Goal: Transaction & Acquisition: Purchase product/service

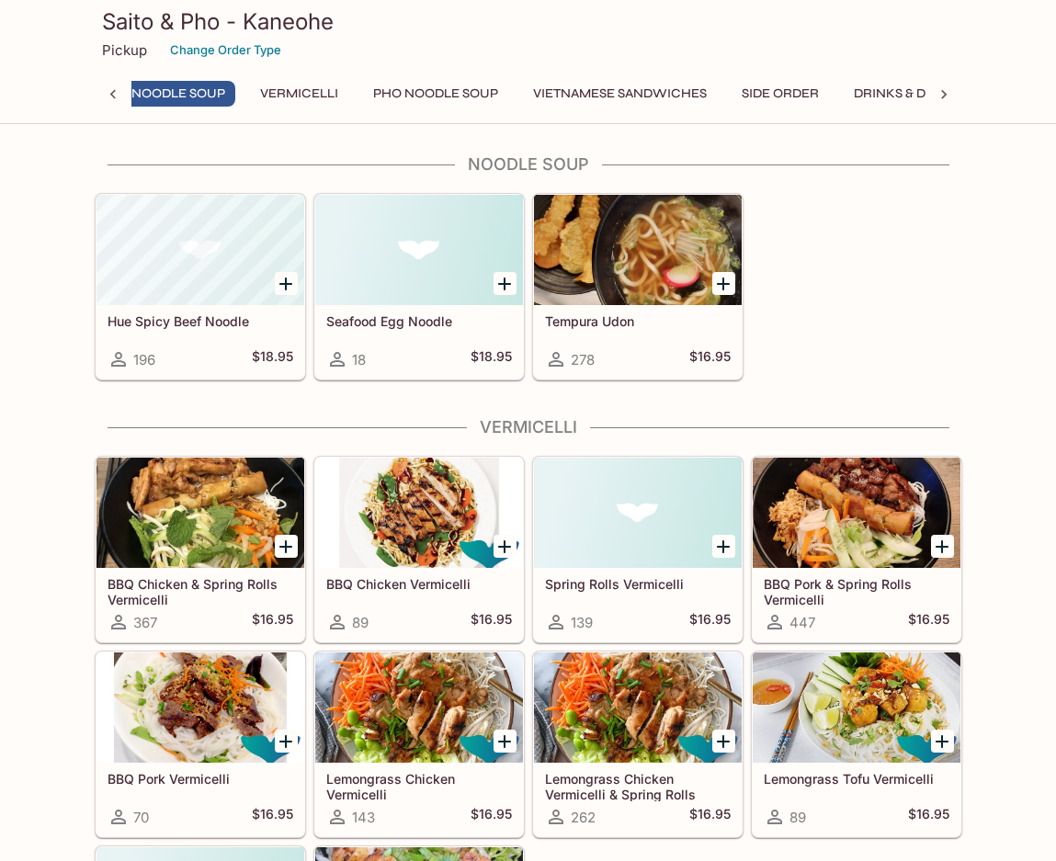
scroll to position [0, 7]
click at [804, 93] on button "Side Order" at bounding box center [790, 94] width 97 height 26
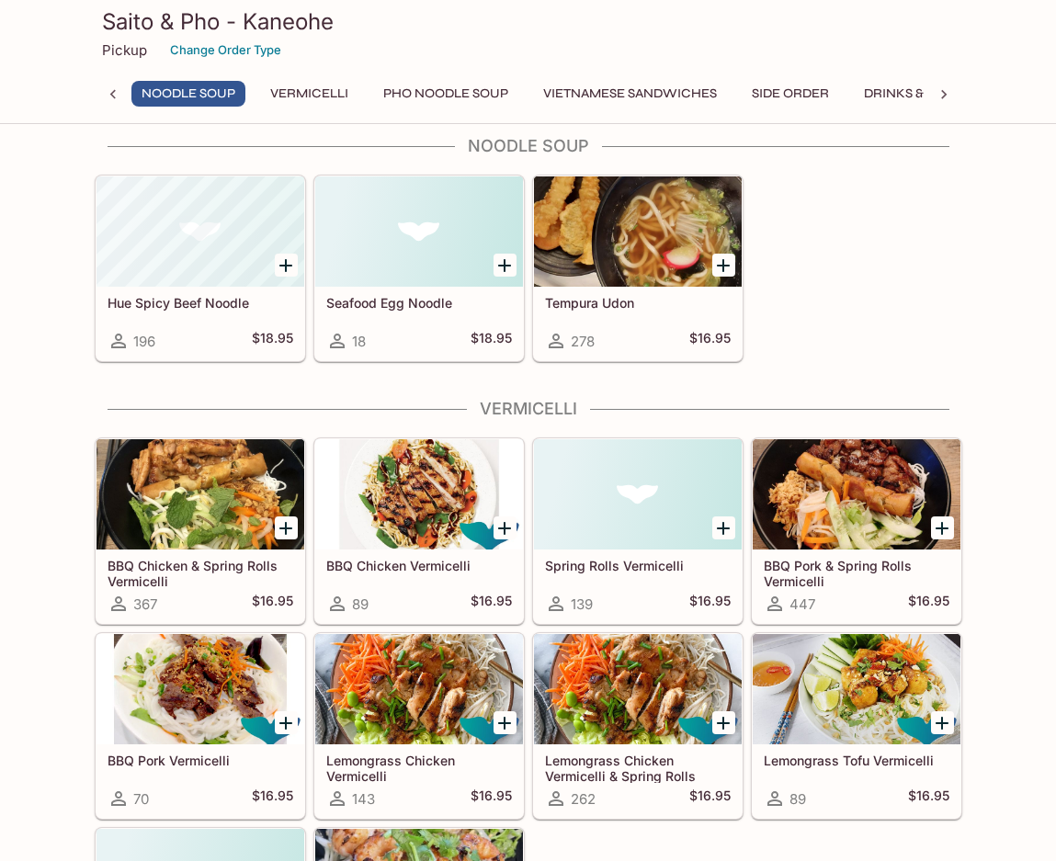
scroll to position [0, 0]
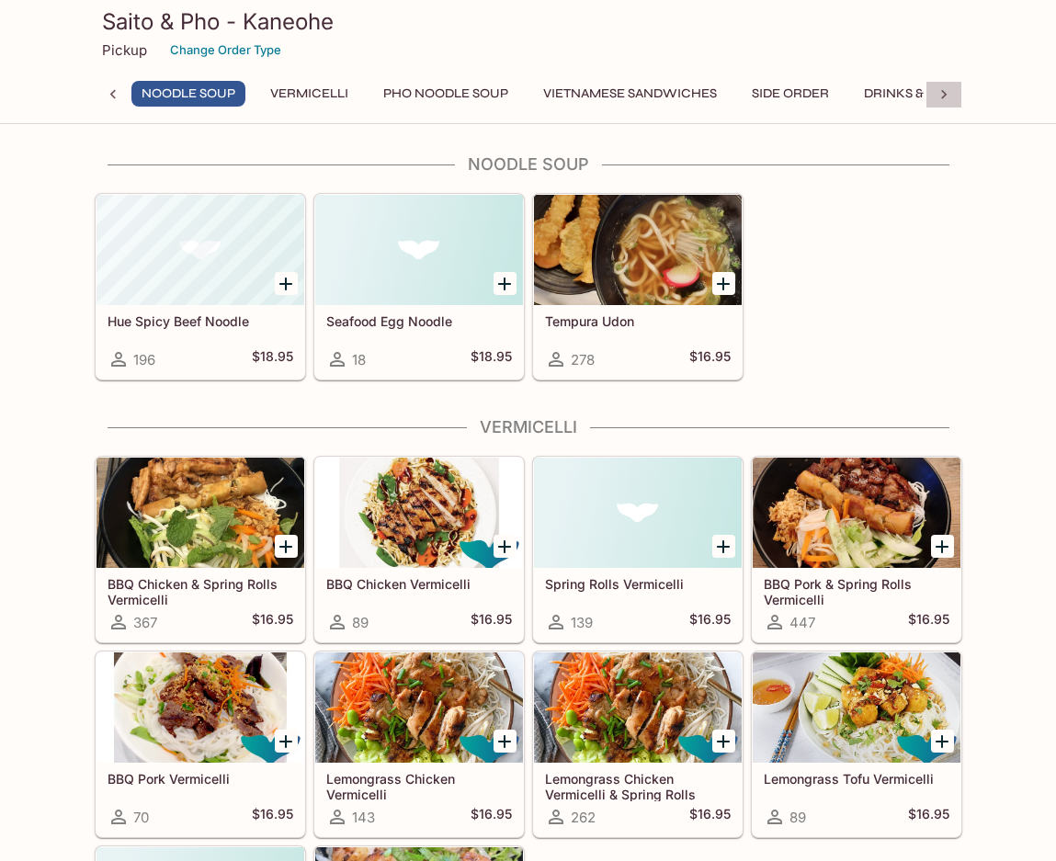
click at [948, 93] on icon at bounding box center [944, 94] width 18 height 18
click at [888, 87] on button "Lunch & Dinner" at bounding box center [859, 94] width 132 height 26
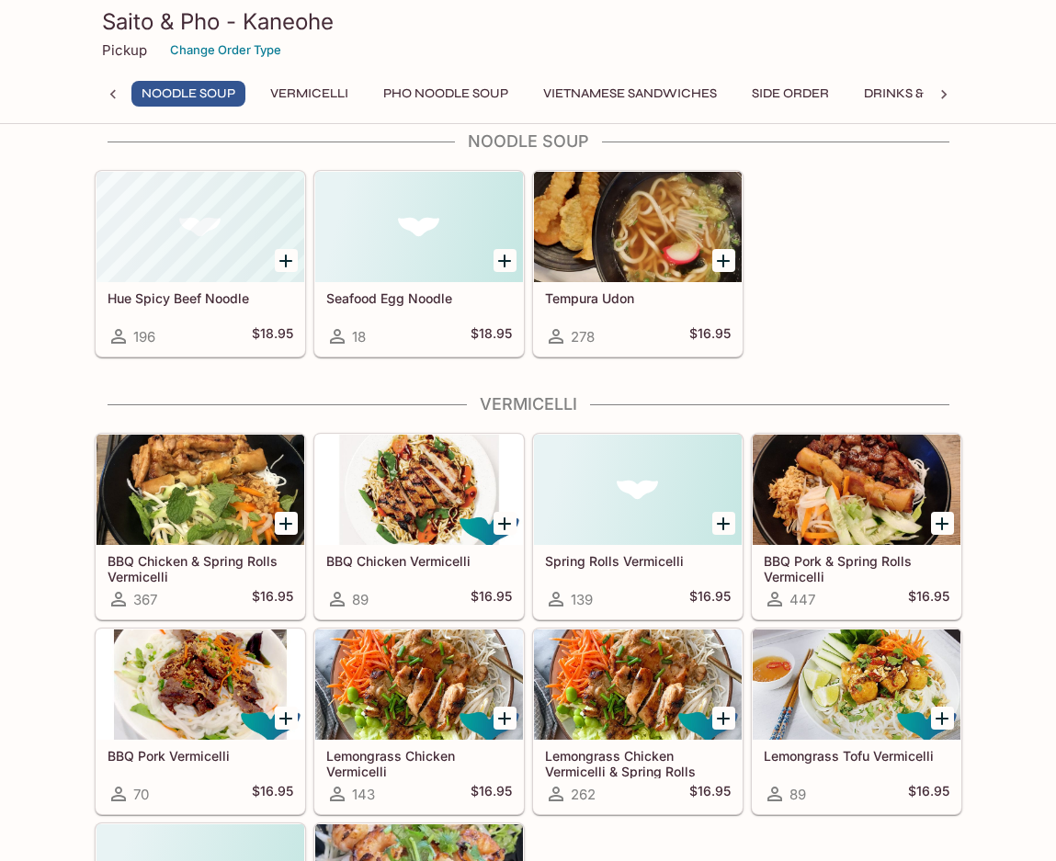
scroll to position [0, 0]
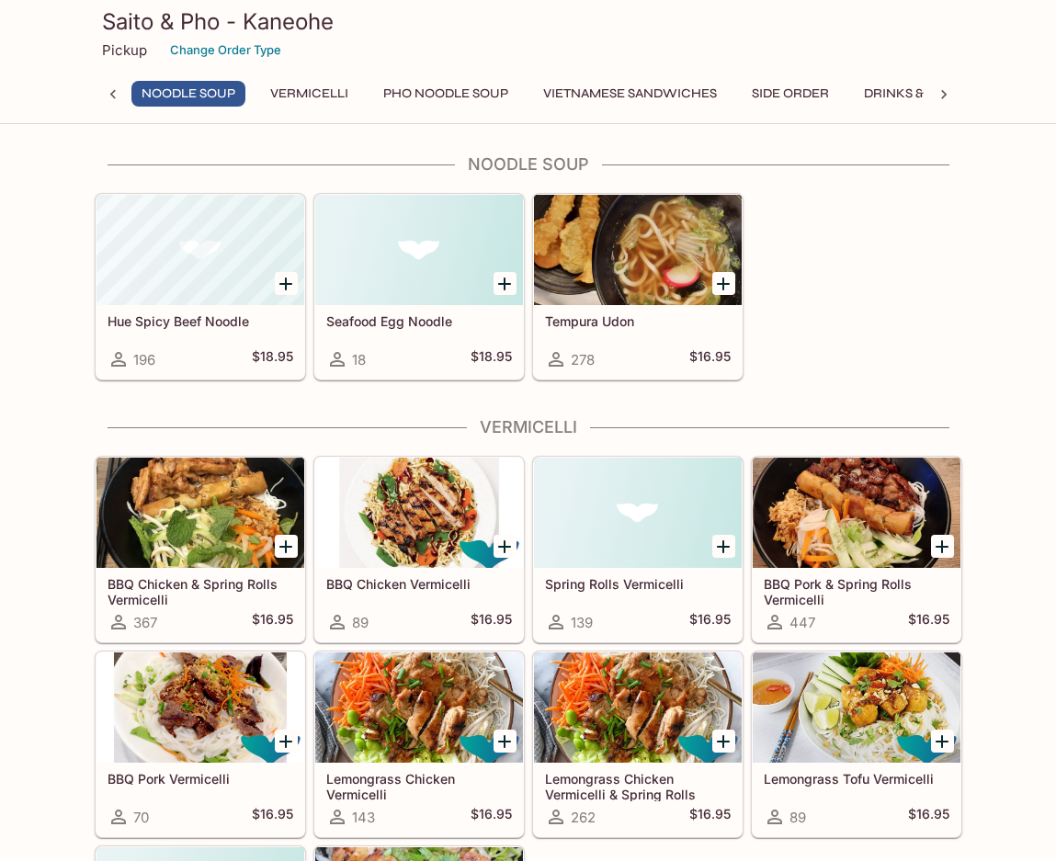
click at [218, 90] on button "Noodle Soup" at bounding box center [188, 94] width 114 height 26
click at [319, 94] on button "Vermicelli" at bounding box center [309, 94] width 98 height 26
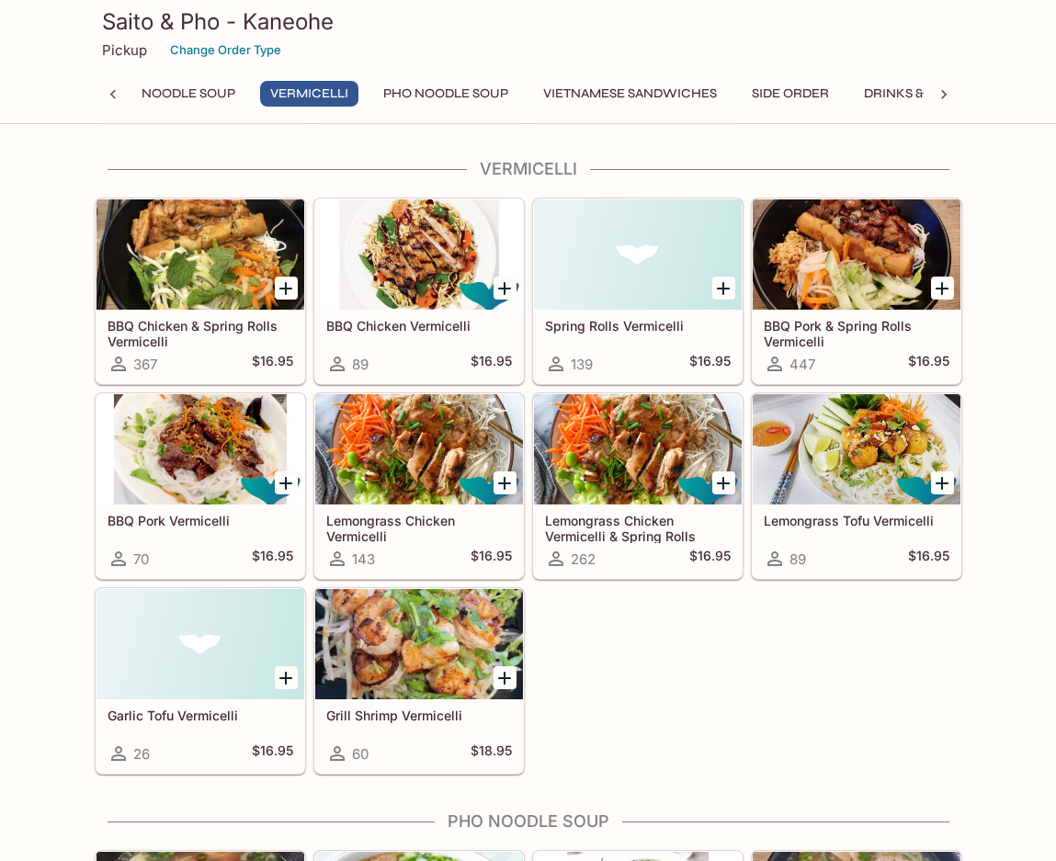
scroll to position [261, 0]
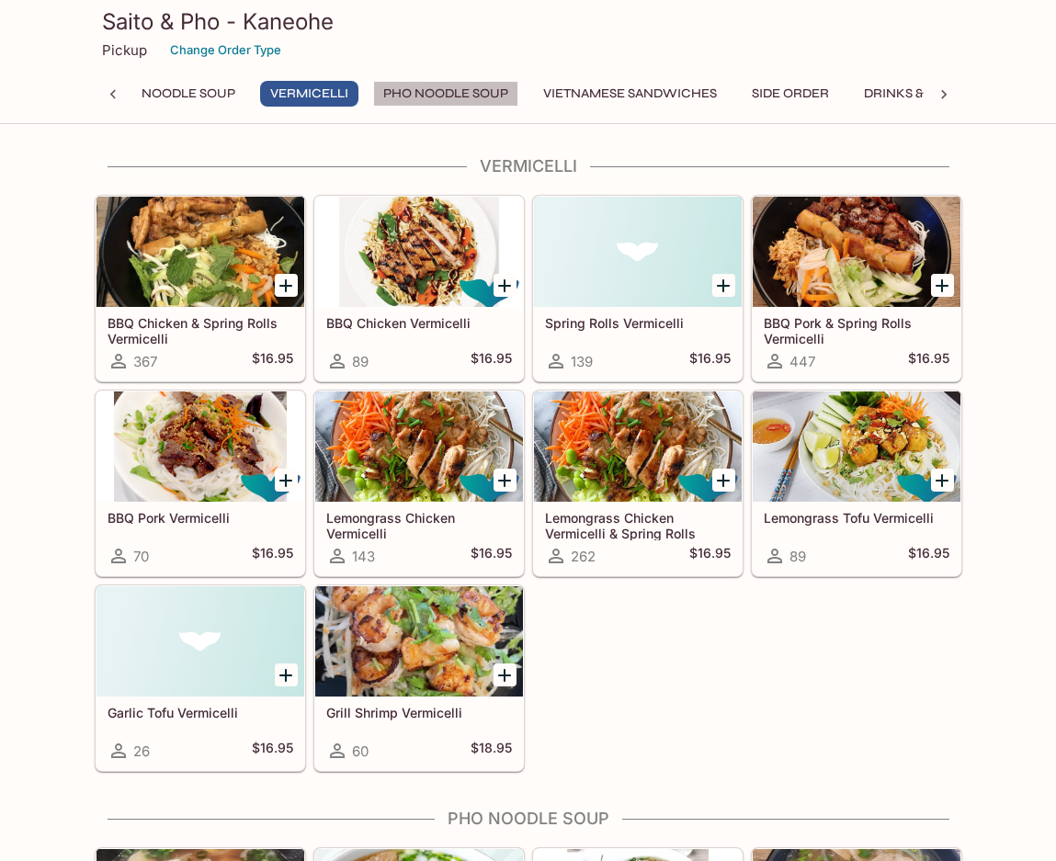
click at [416, 96] on button "Pho Noodle Soup" at bounding box center [445, 94] width 145 height 26
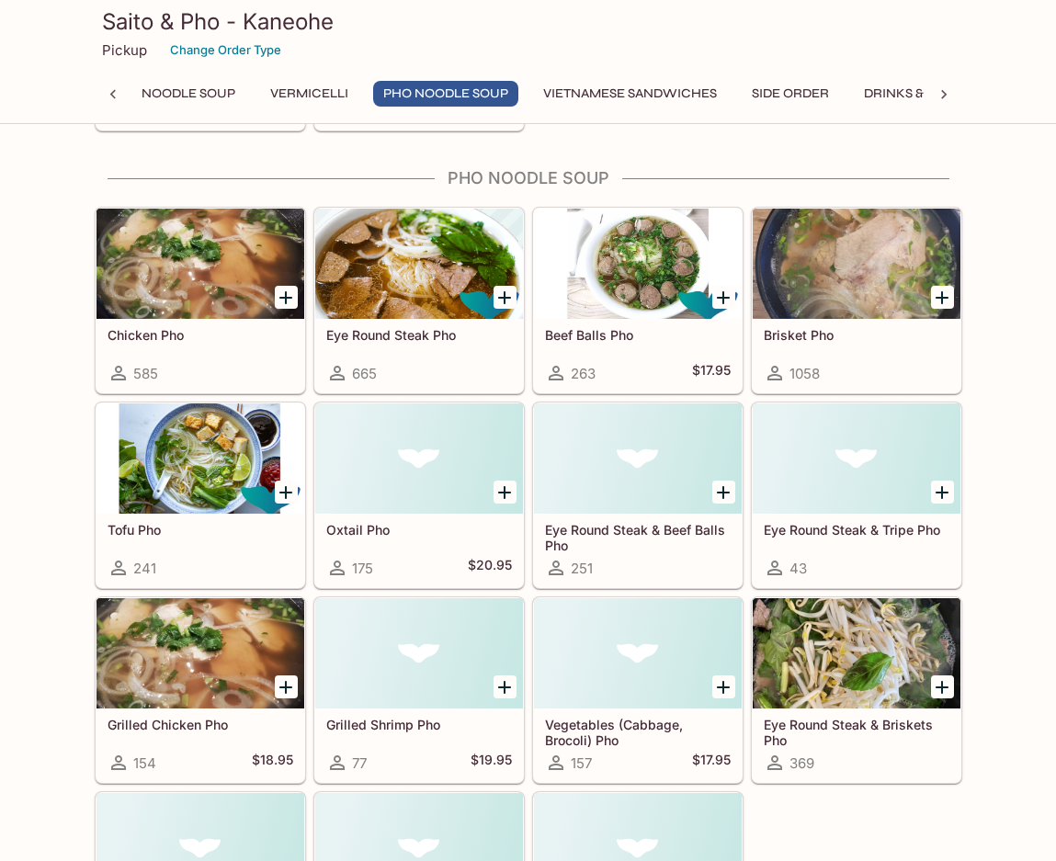
scroll to position [914, 0]
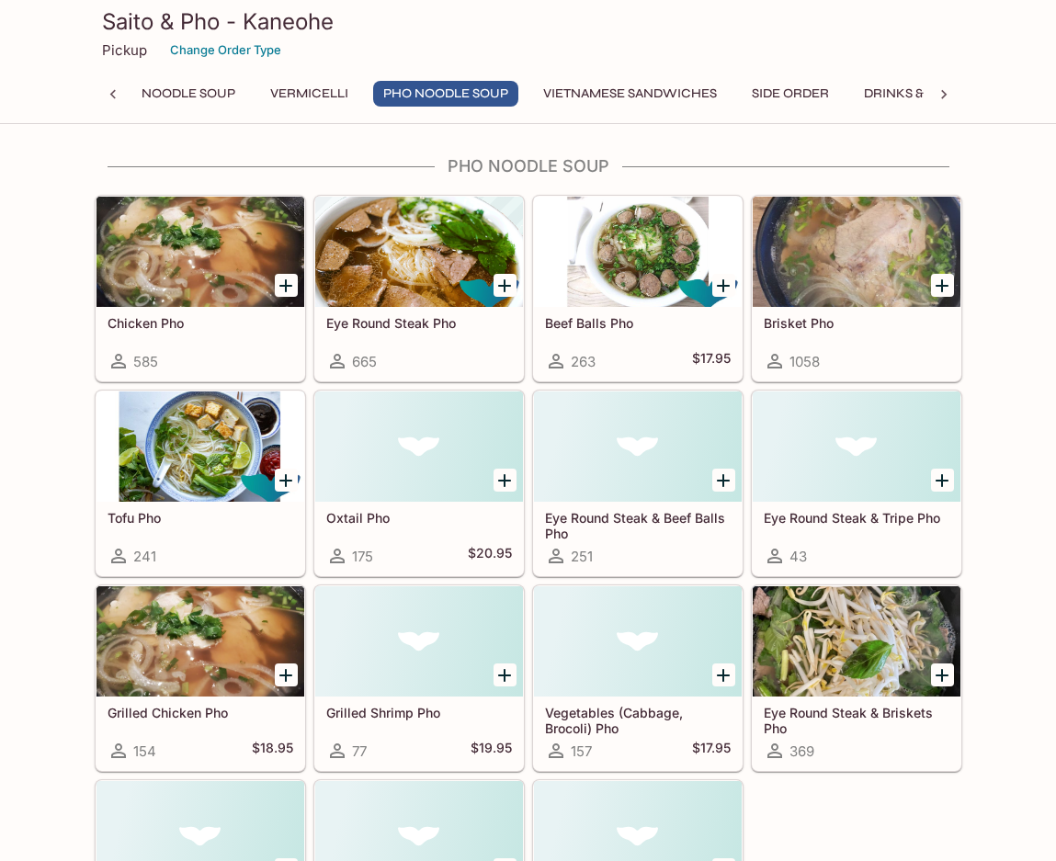
click at [572, 86] on button "Vietnamese Sandwiches" at bounding box center [630, 94] width 194 height 26
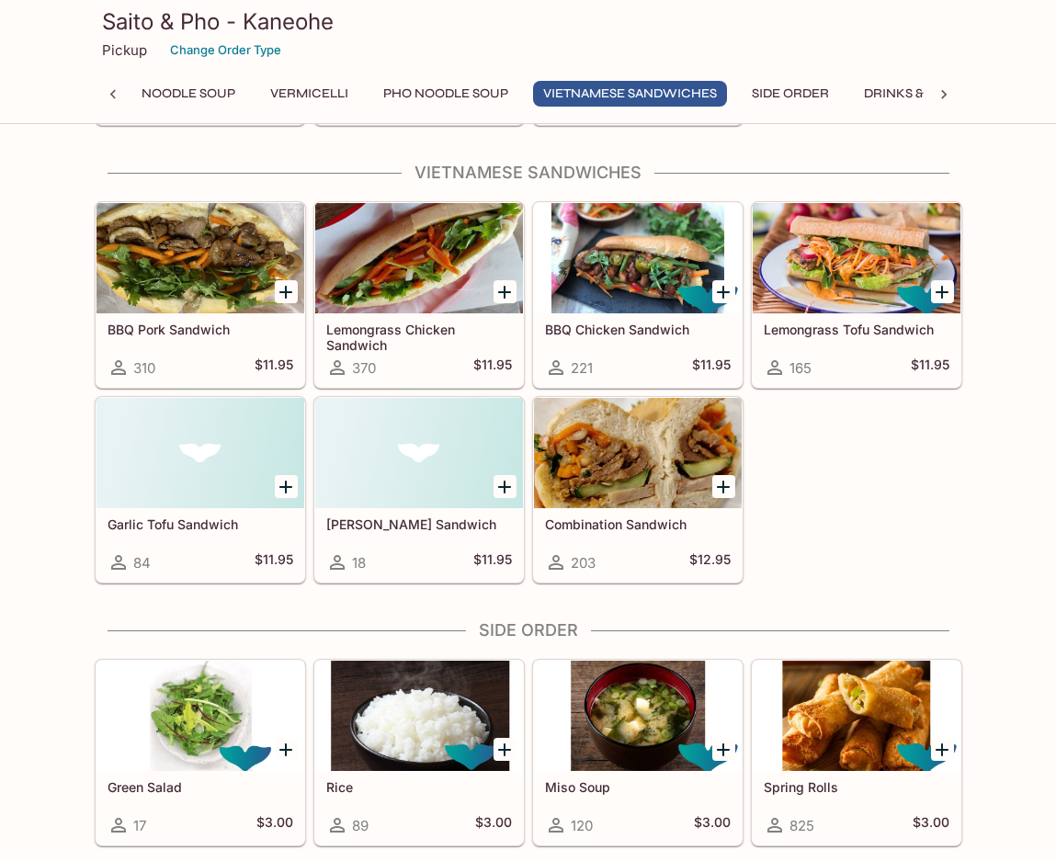
scroll to position [1761, 0]
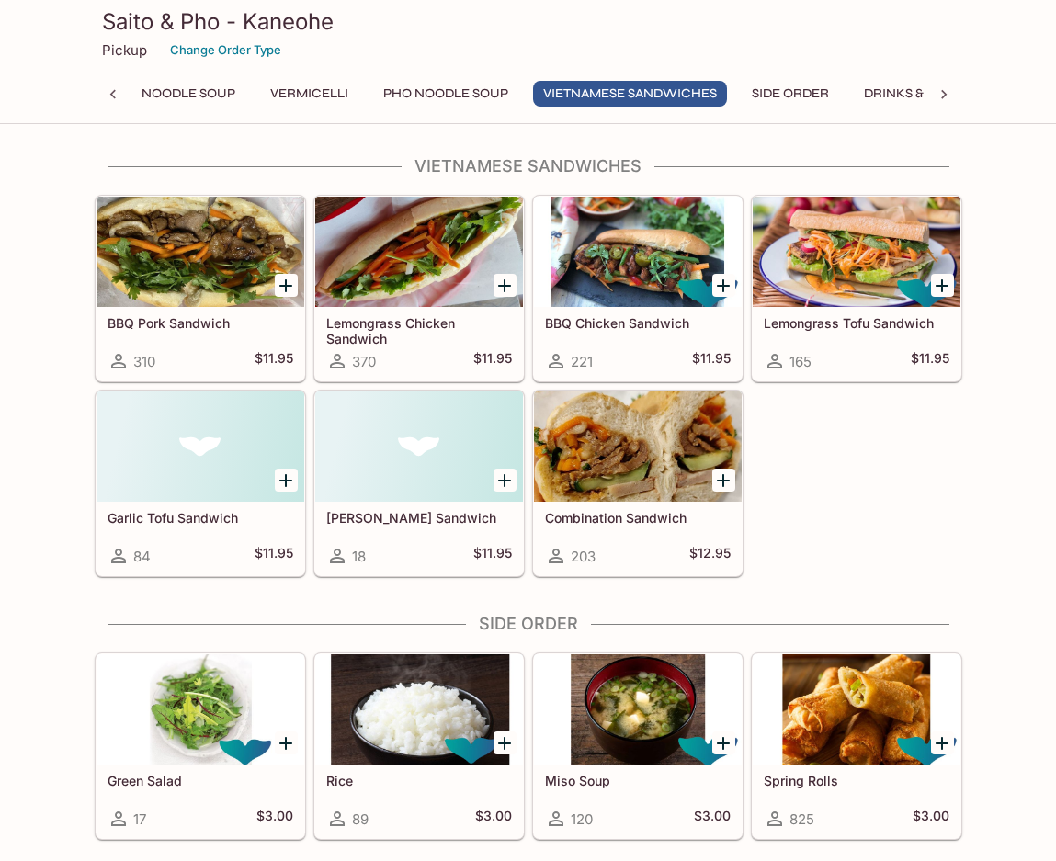
click at [937, 92] on icon at bounding box center [944, 94] width 18 height 18
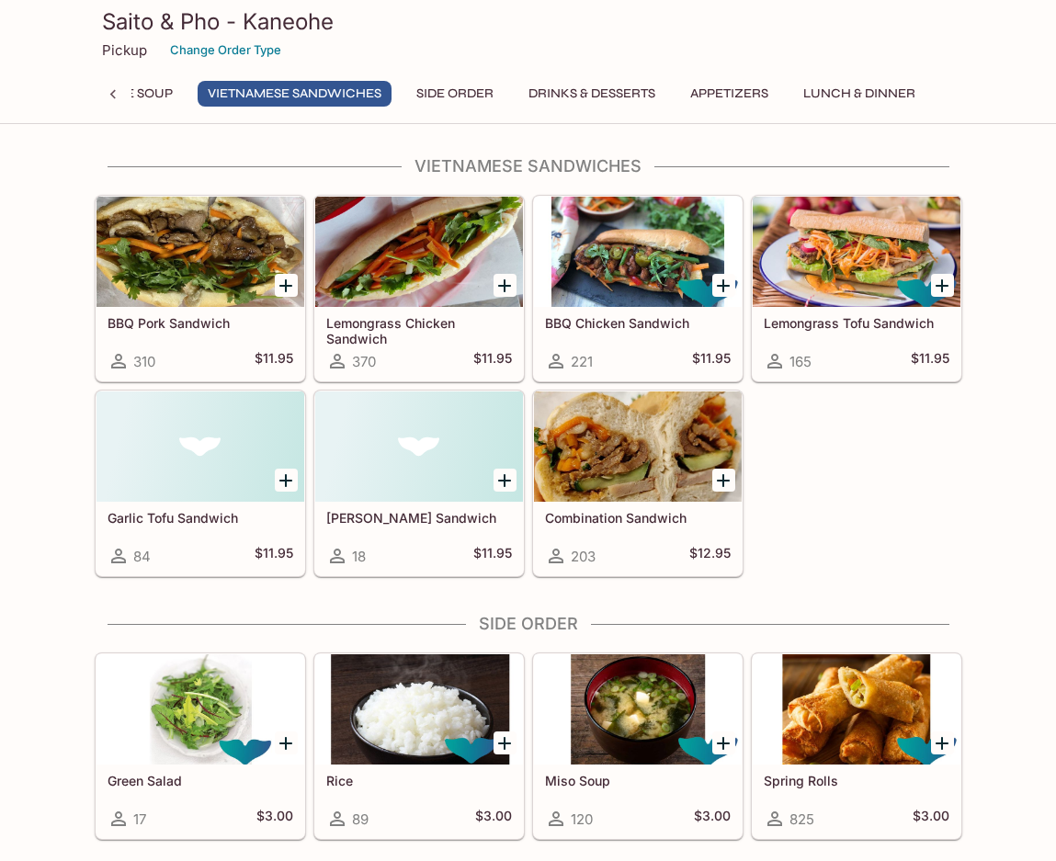
click at [465, 90] on button "Side Order" at bounding box center [454, 94] width 97 height 26
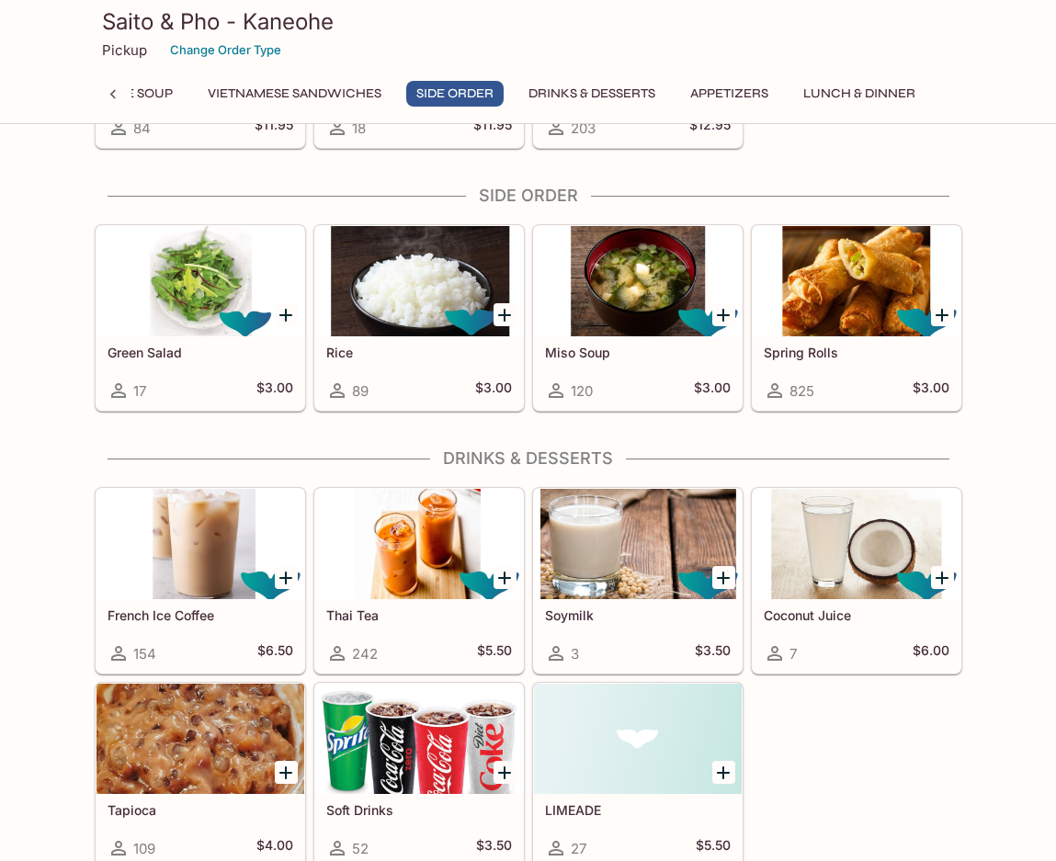
scroll to position [2219, 0]
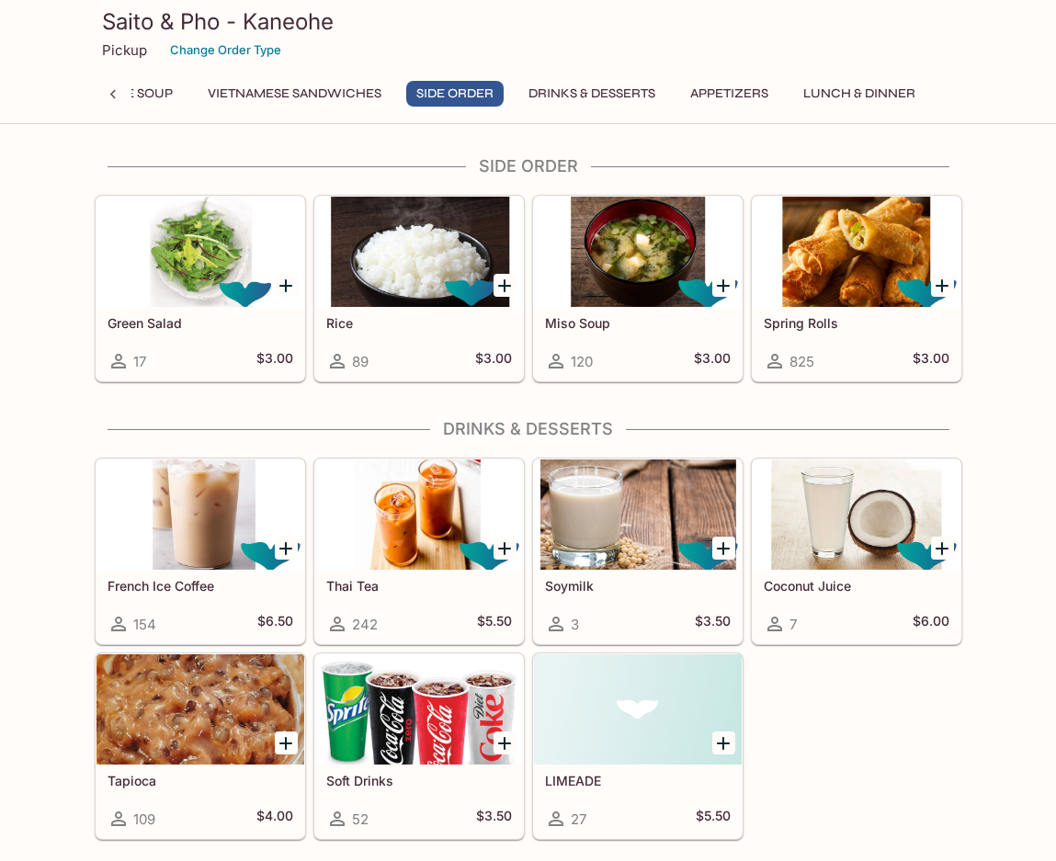
click at [725, 92] on button "Appetizers" at bounding box center [729, 94] width 98 height 26
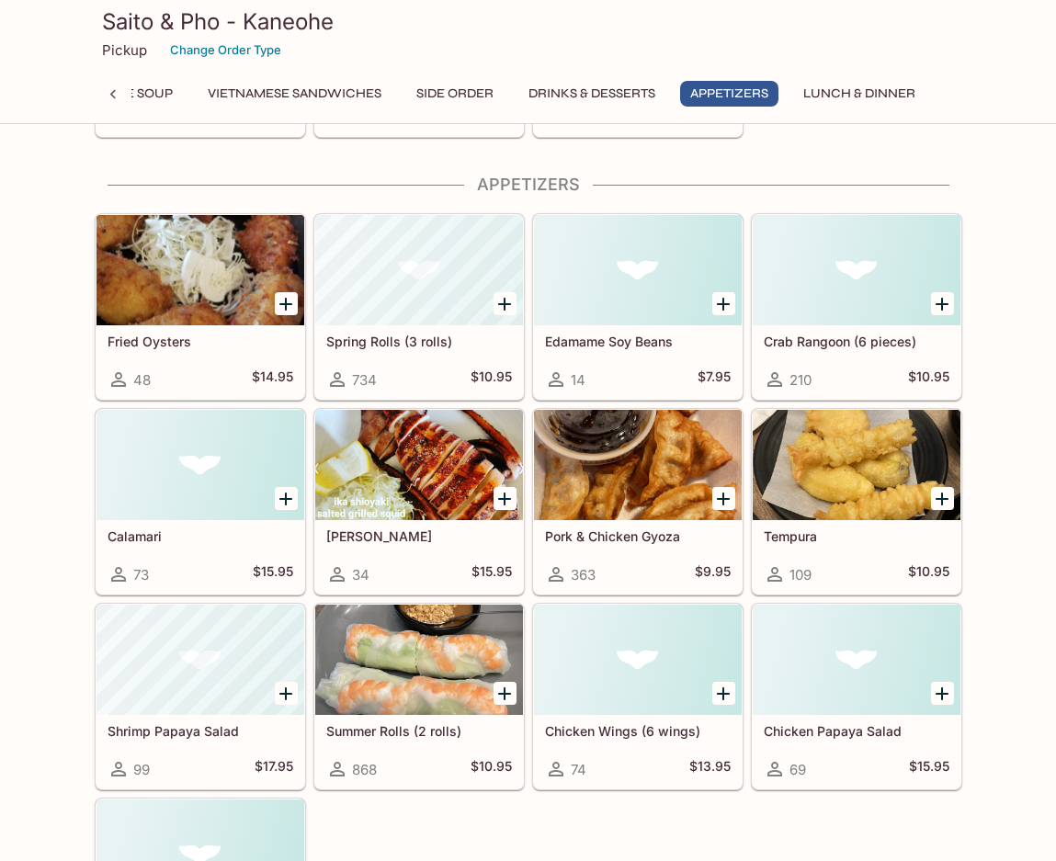
scroll to position [2939, 0]
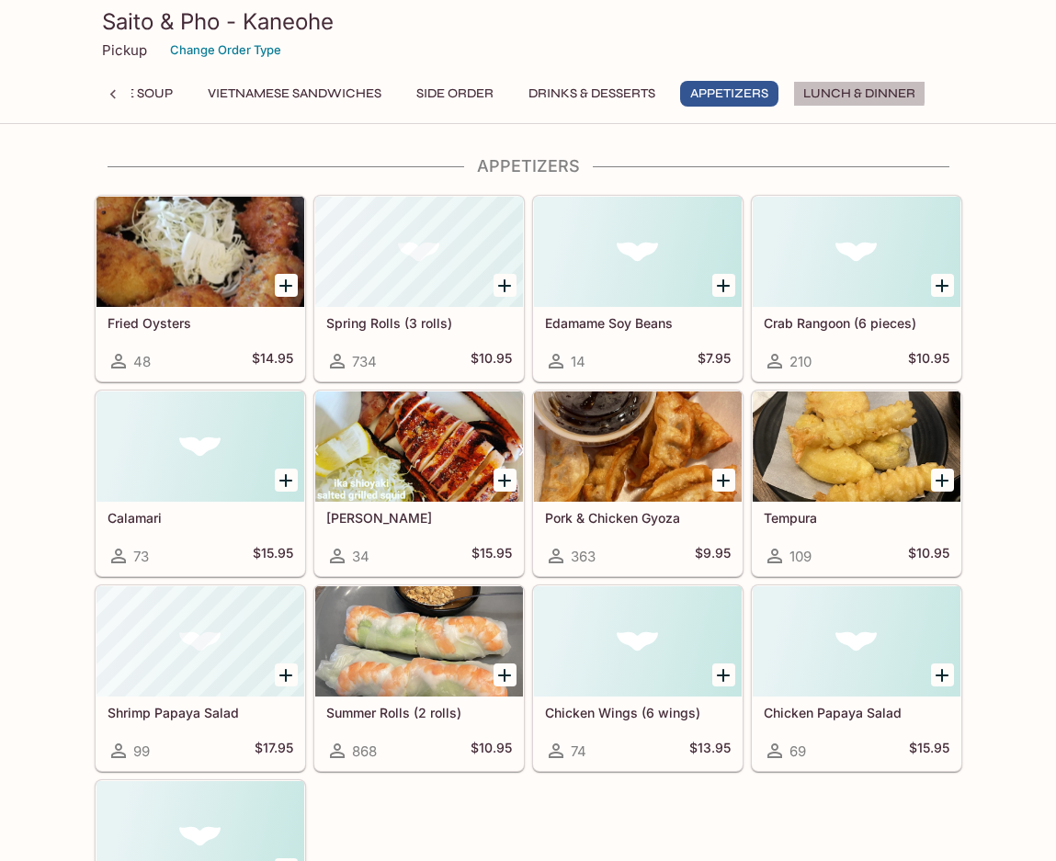
click at [846, 90] on button "Lunch & Dinner" at bounding box center [859, 94] width 132 height 26
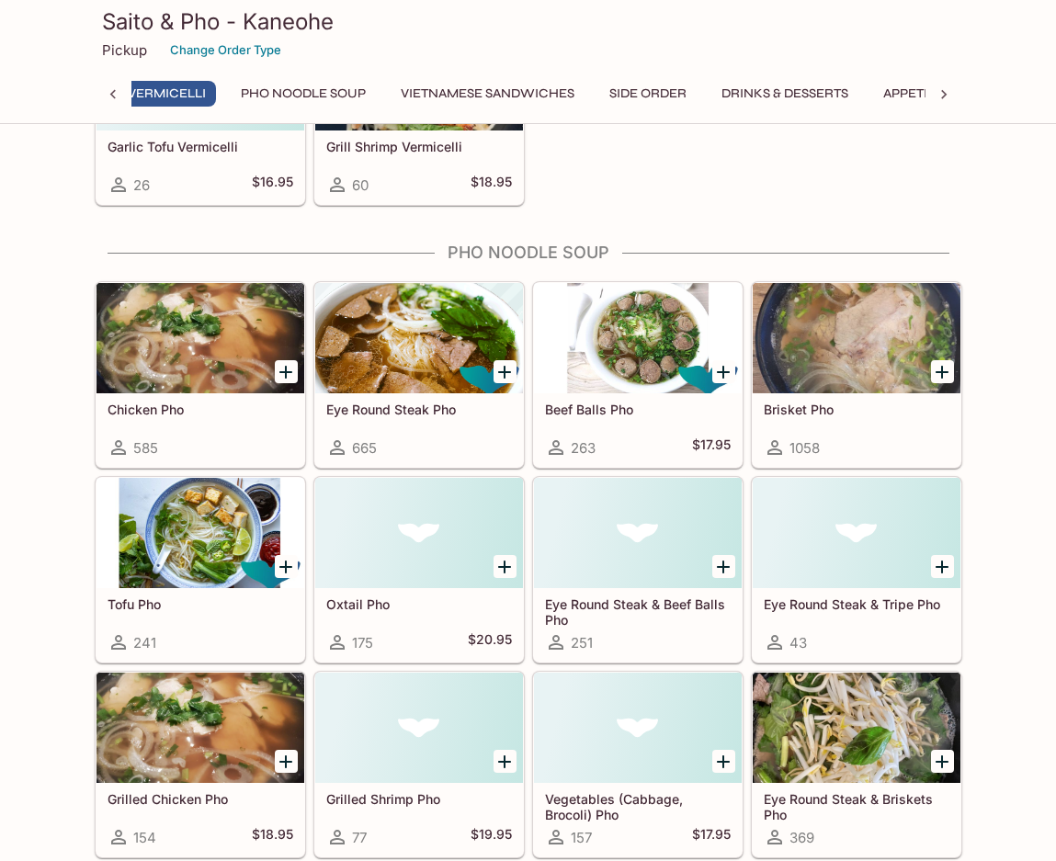
scroll to position [0, 138]
click at [197, 91] on button "Vermicelli" at bounding box center [179, 94] width 98 height 26
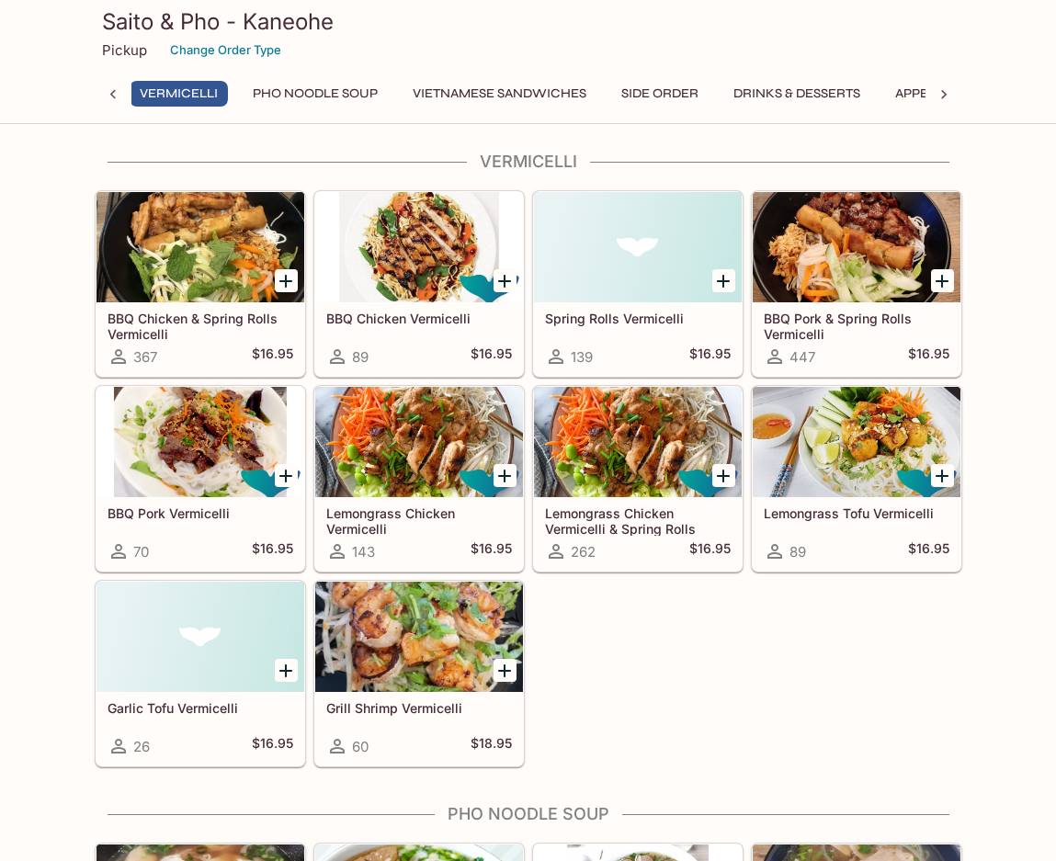
scroll to position [261, 0]
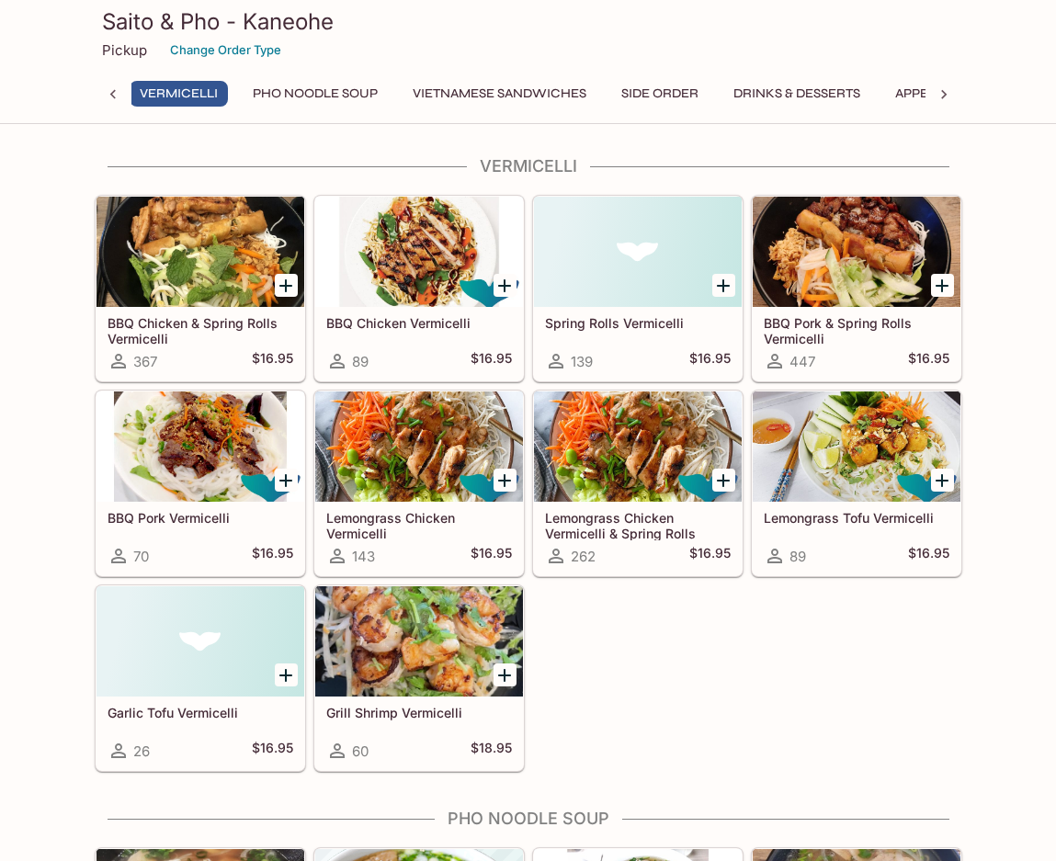
click at [199, 287] on div at bounding box center [201, 252] width 208 height 110
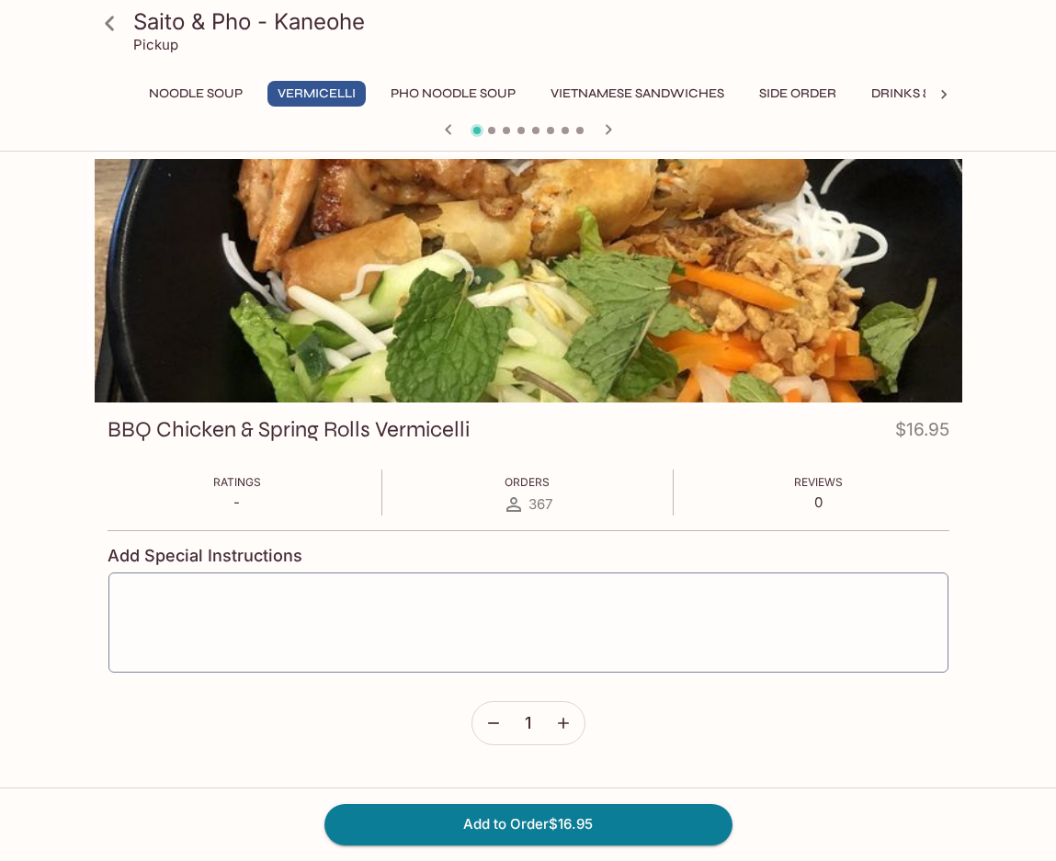
click at [603, 127] on icon "button" at bounding box center [608, 130] width 22 height 22
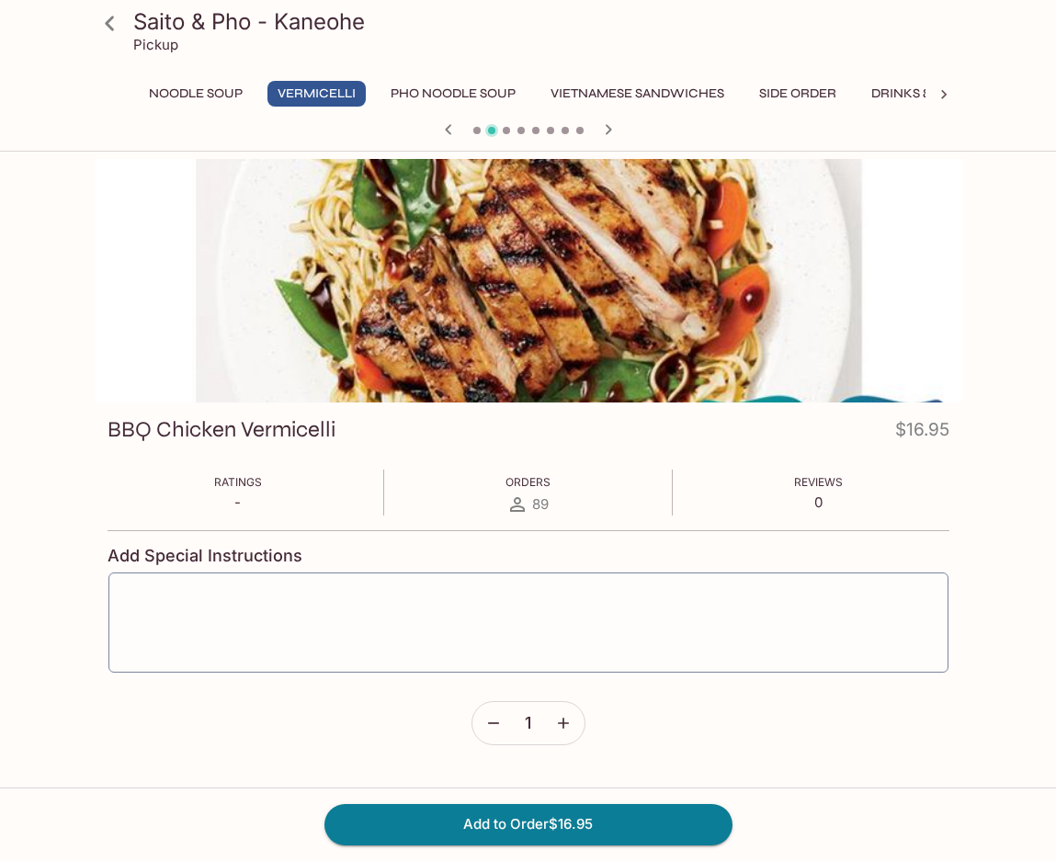
click at [440, 129] on icon "button" at bounding box center [448, 130] width 22 height 22
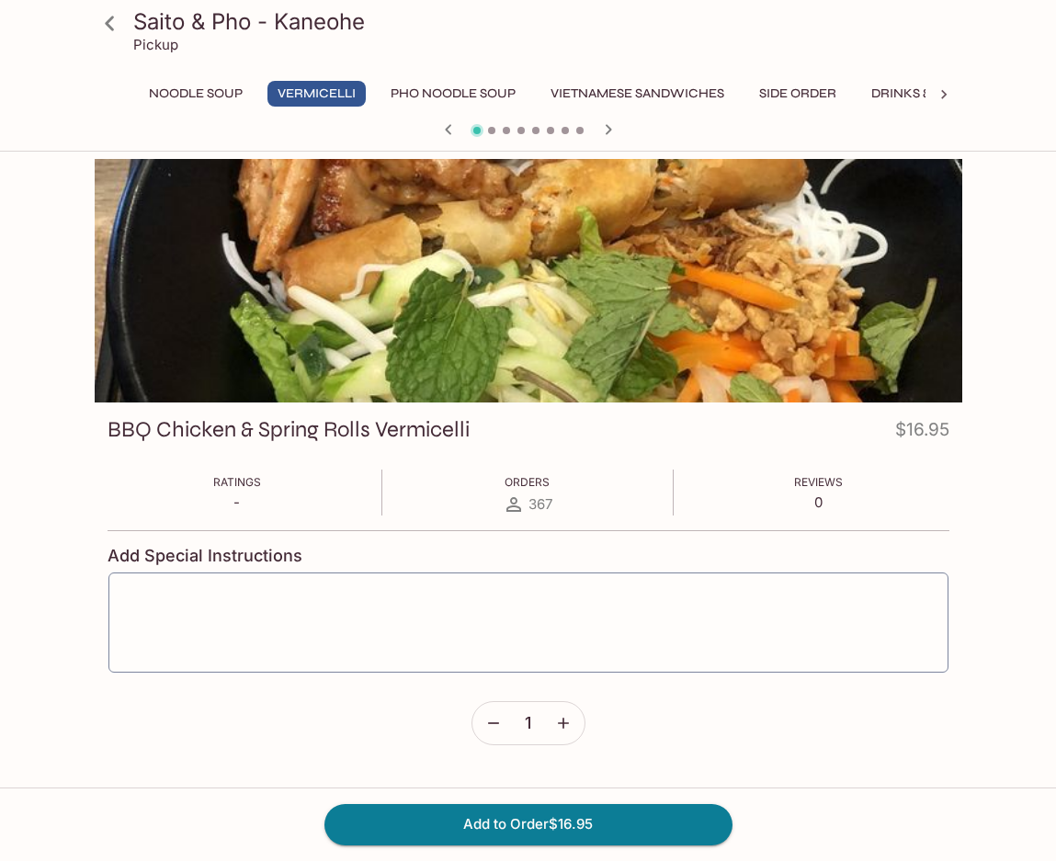
click at [108, 19] on icon at bounding box center [110, 23] width 32 height 32
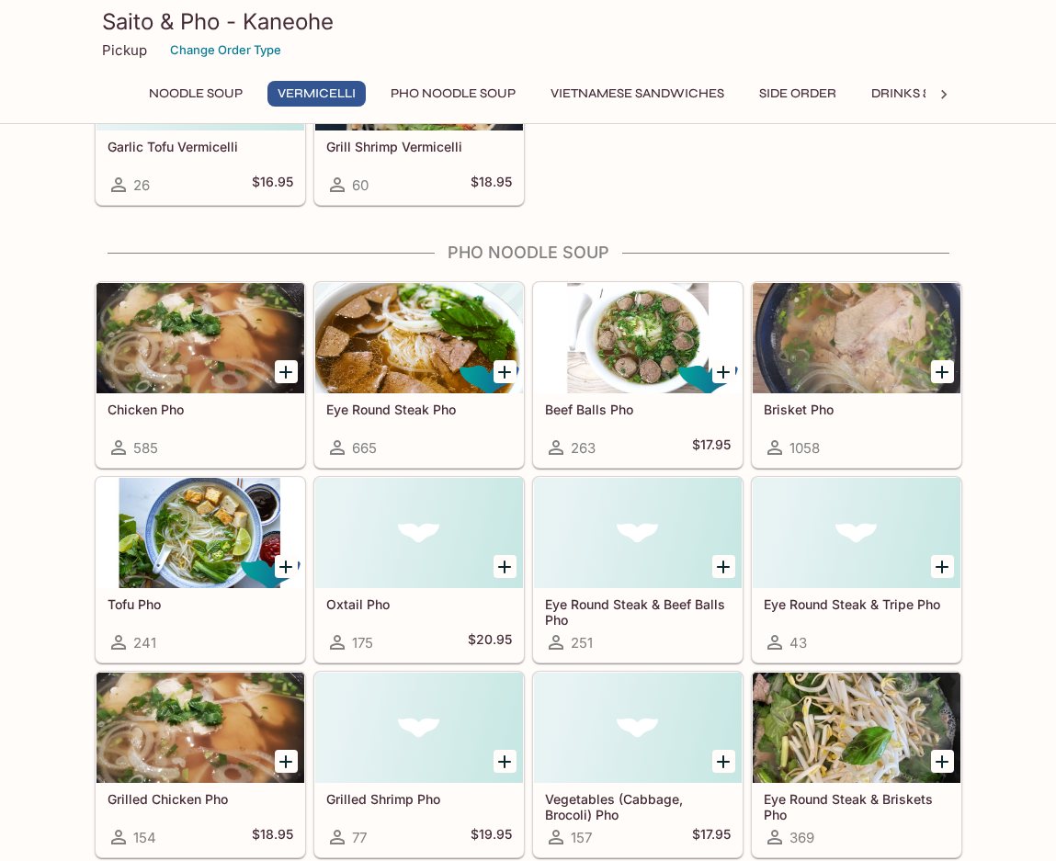
scroll to position [1103, 0]
